Goal: Task Accomplishment & Management: Complete application form

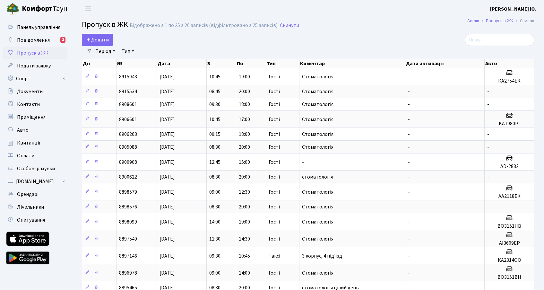
select select "25"
click at [95, 39] on span "Додати" at bounding box center [97, 39] width 23 height 7
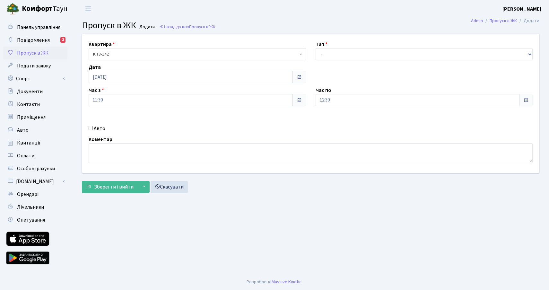
click at [89, 127] on input "Авто" at bounding box center [91, 128] width 4 height 4
checkbox input "true"
paste input "КА9568НІ"
type input "КА9568НІ"
click at [327, 101] on input "12:30" at bounding box center [417, 100] width 204 height 12
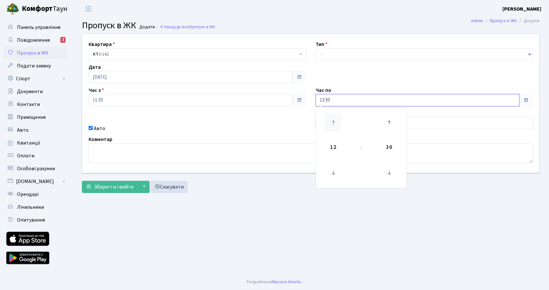
click at [330, 120] on icon at bounding box center [332, 122] width 17 height 17
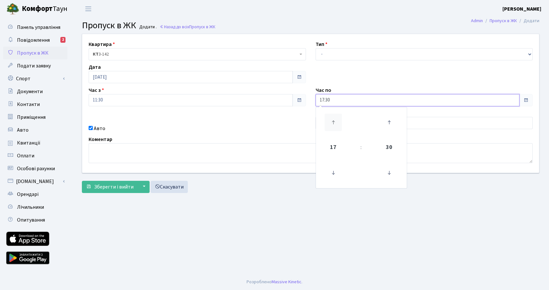
click at [330, 120] on icon at bounding box center [332, 122] width 17 height 17
type input "19:30"
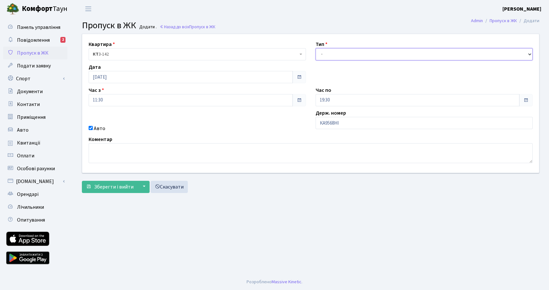
click at [326, 48] on select "- Доставка Таксі Гості Сервіс" at bounding box center [423, 54] width 217 height 12
select select "3"
click at [315, 48] on select "- Доставка Таксі Гості Сервіс" at bounding box center [423, 54] width 217 height 12
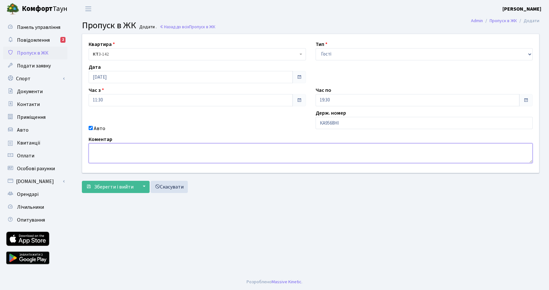
click at [160, 152] on textarea at bounding box center [311, 153] width 444 height 20
type textarea "Стоматологія"
click at [123, 185] on span "Зберегти і вийти" at bounding box center [113, 186] width 39 height 7
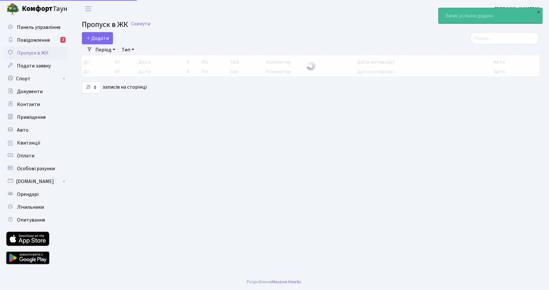
select select "25"
